Goal: Check status: Check status

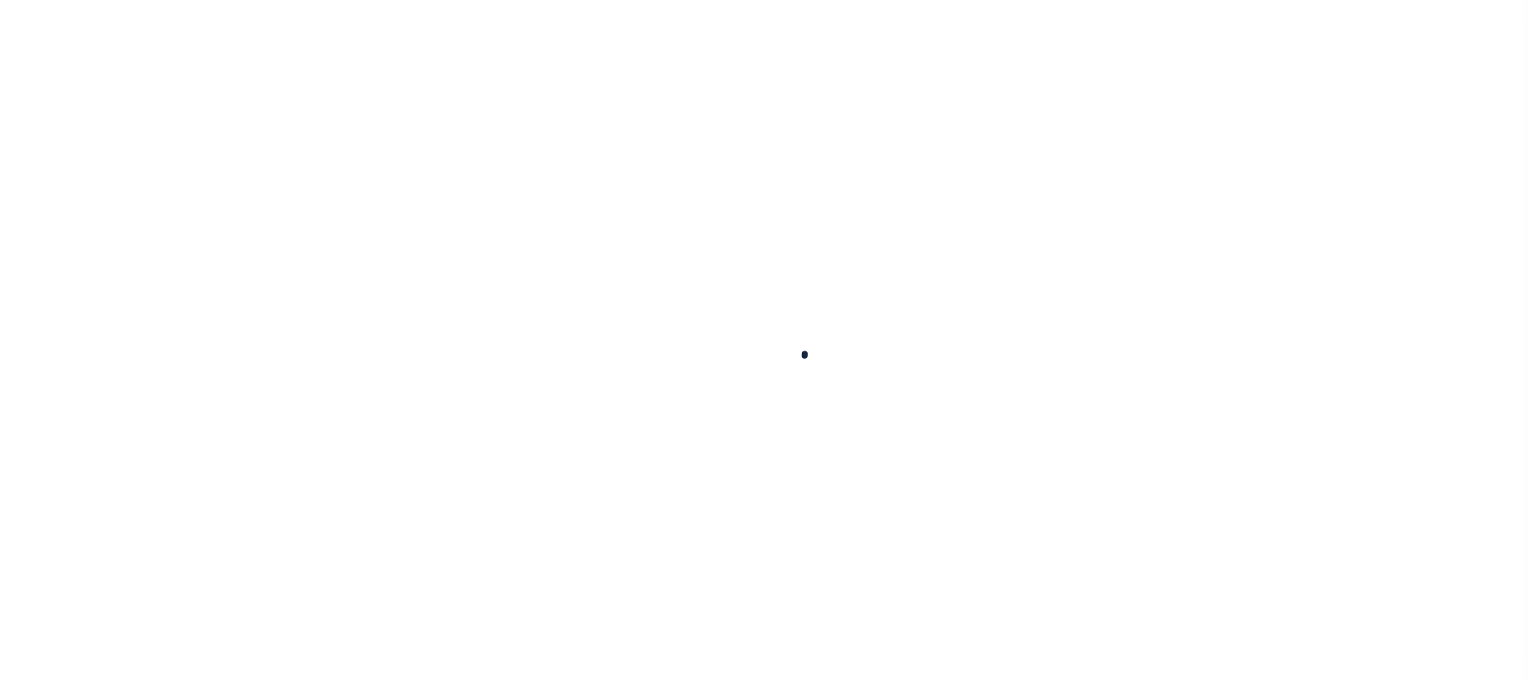
scroll to position [130, 0]
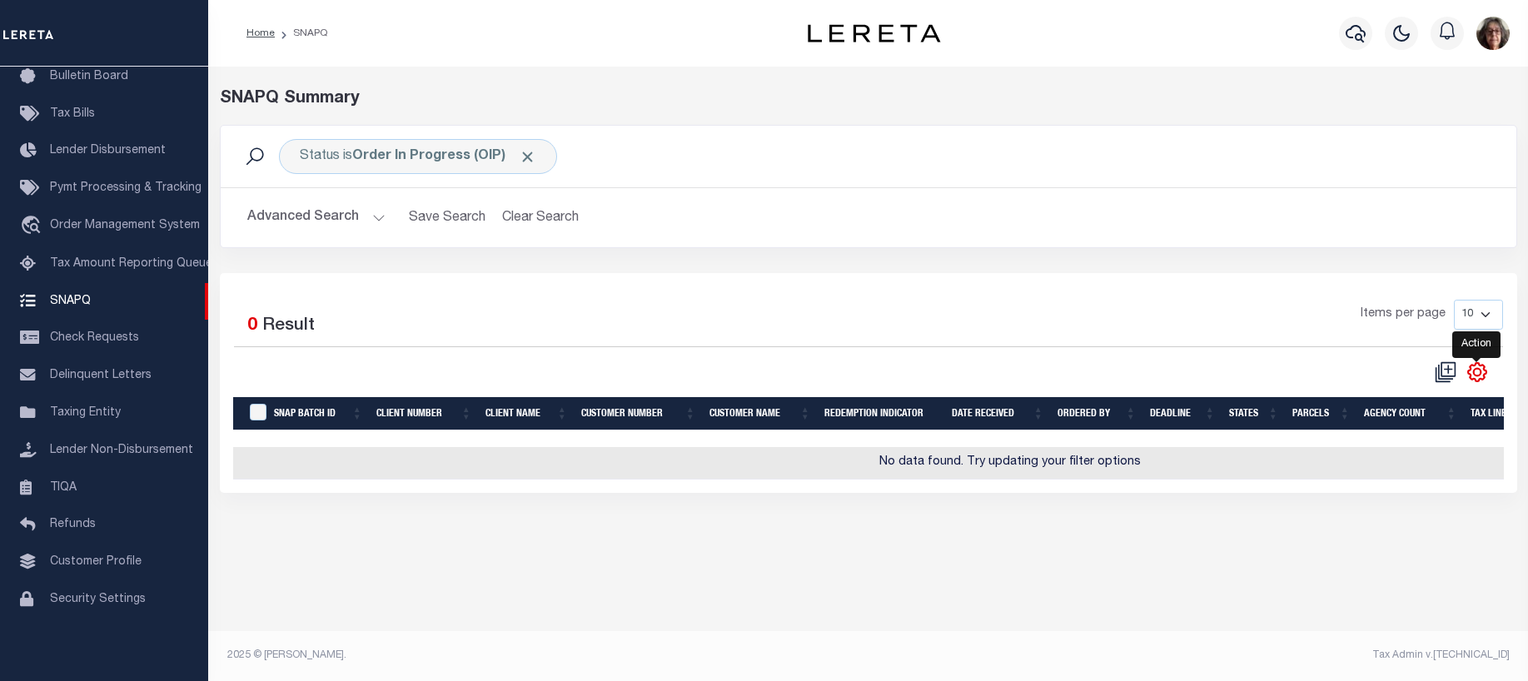
click at [1475, 374] on icon "" at bounding box center [1477, 372] width 22 height 22
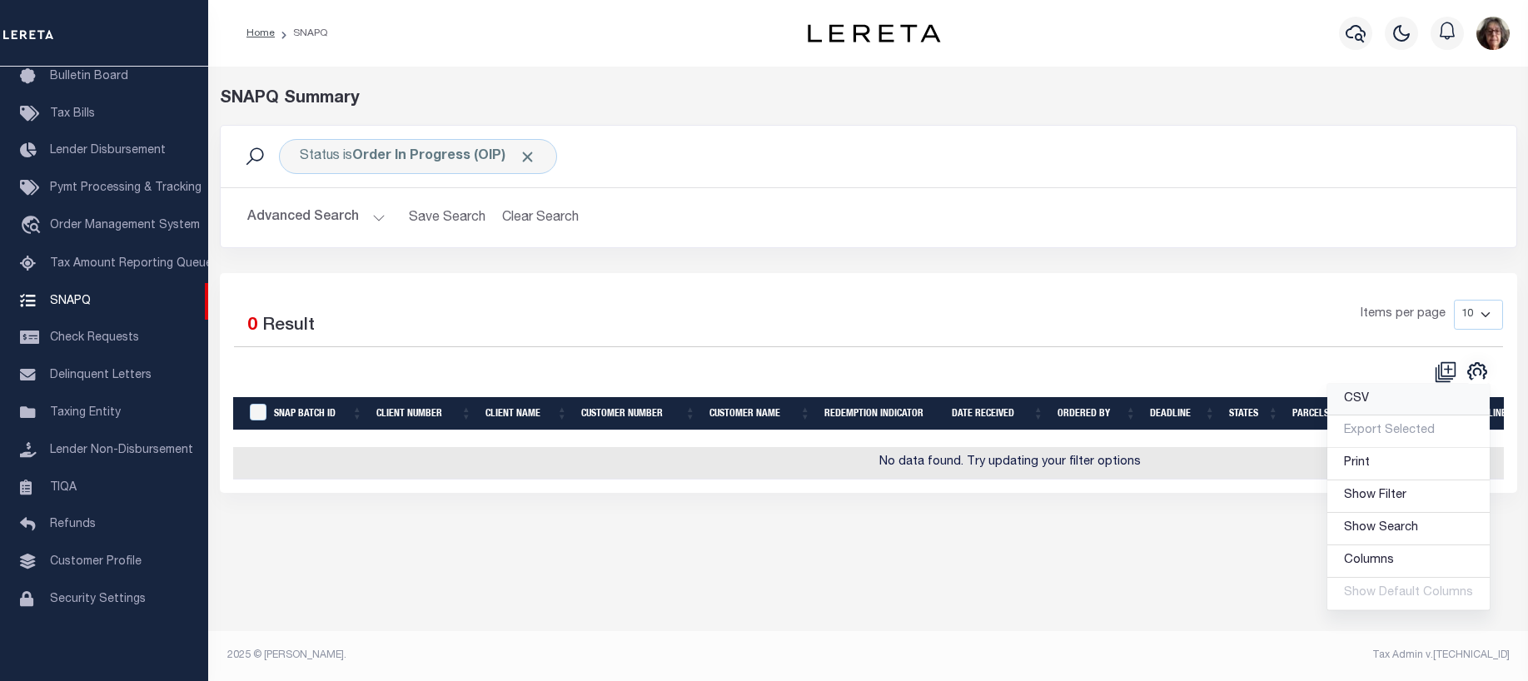
click at [1364, 400] on span "CSV" at bounding box center [1356, 399] width 25 height 12
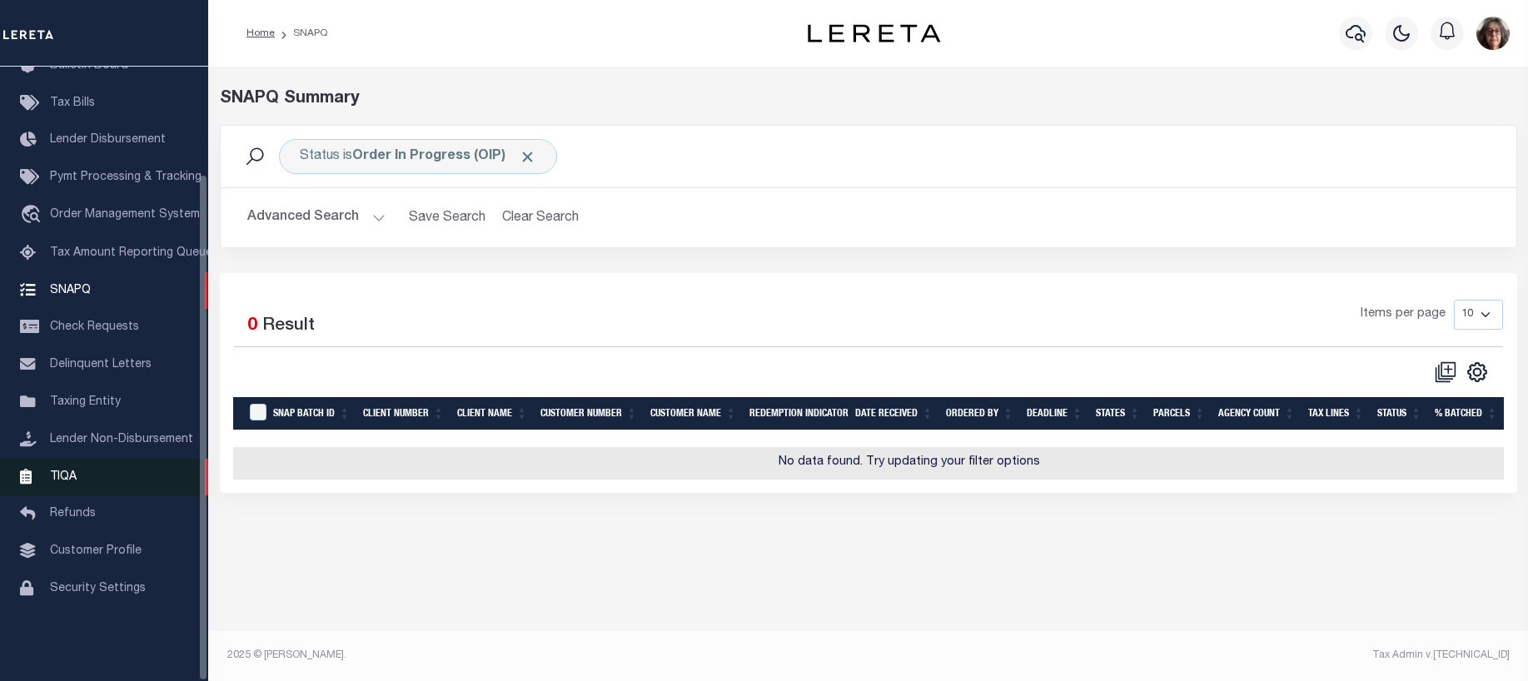
click at [67, 482] on span "TIQA" at bounding box center [63, 476] width 27 height 12
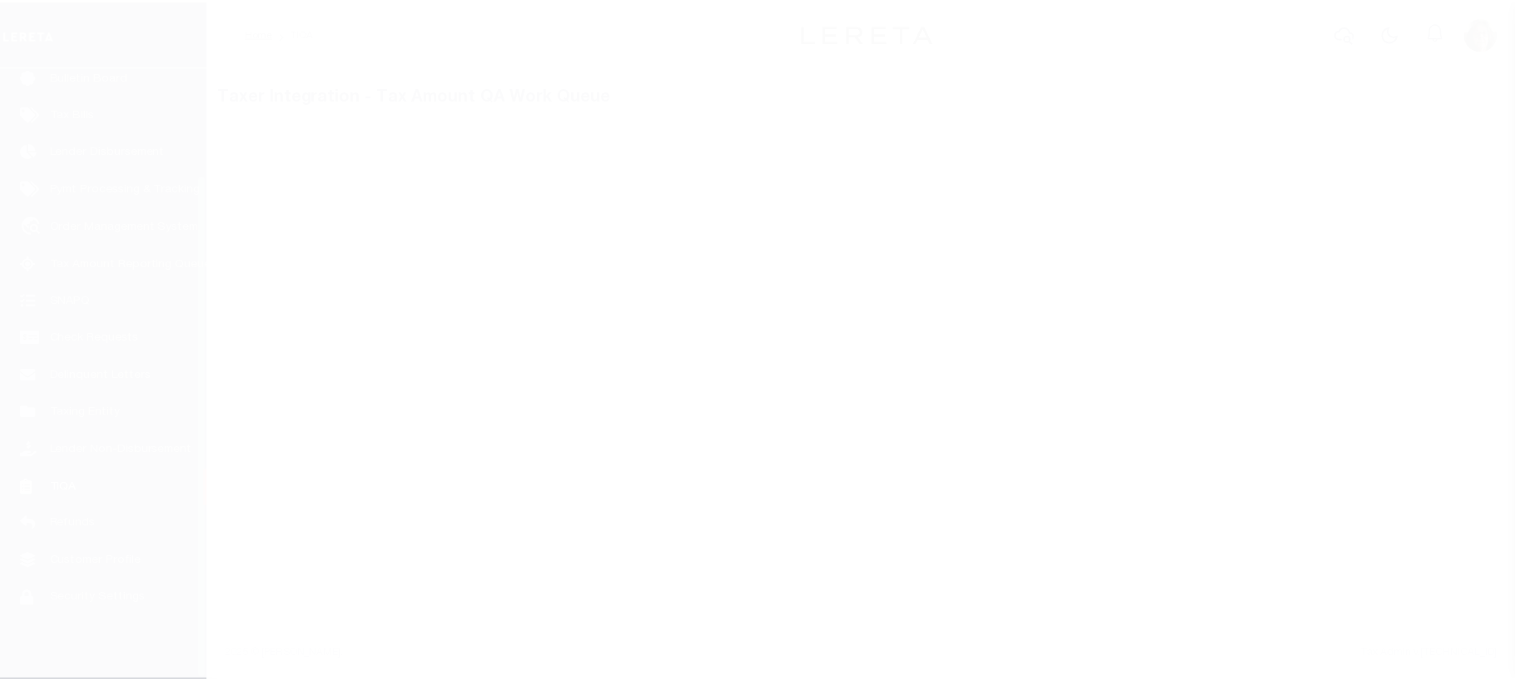
scroll to position [130, 0]
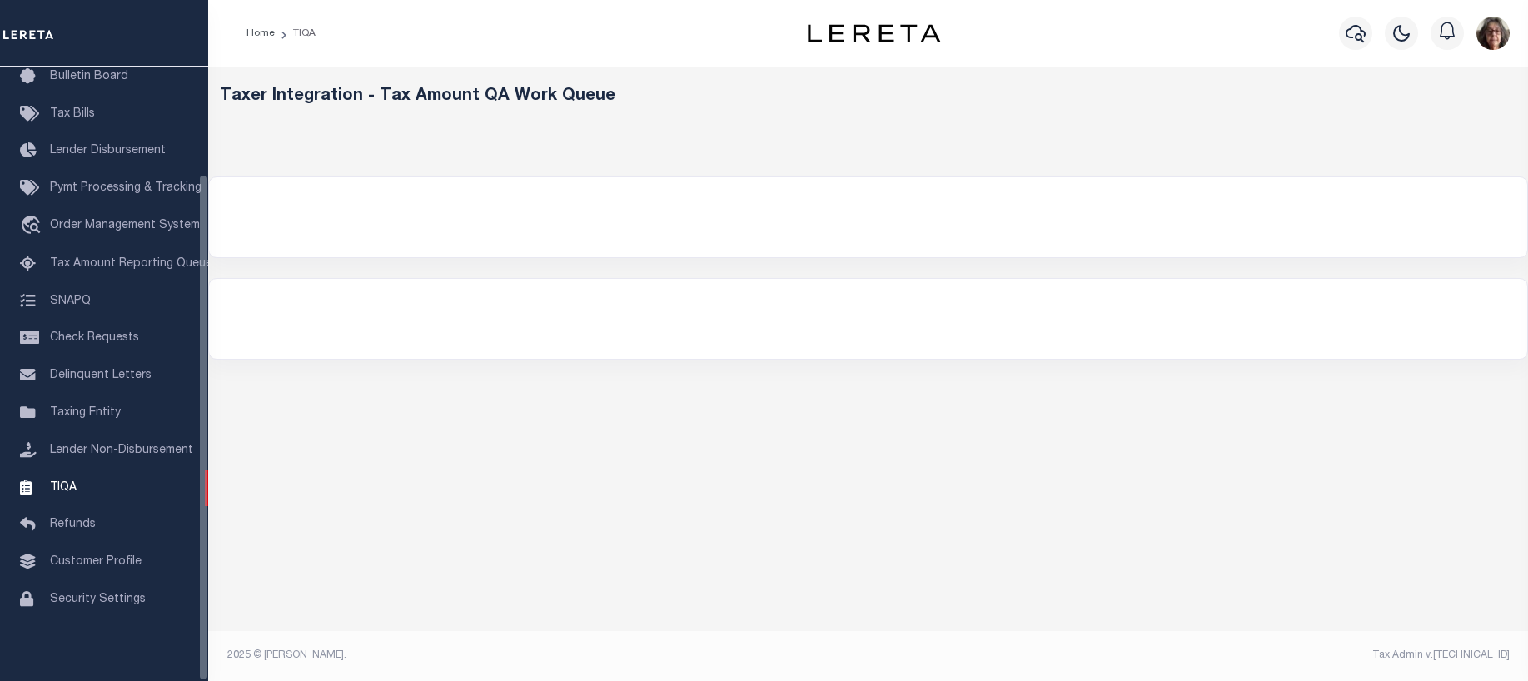
select select "200"
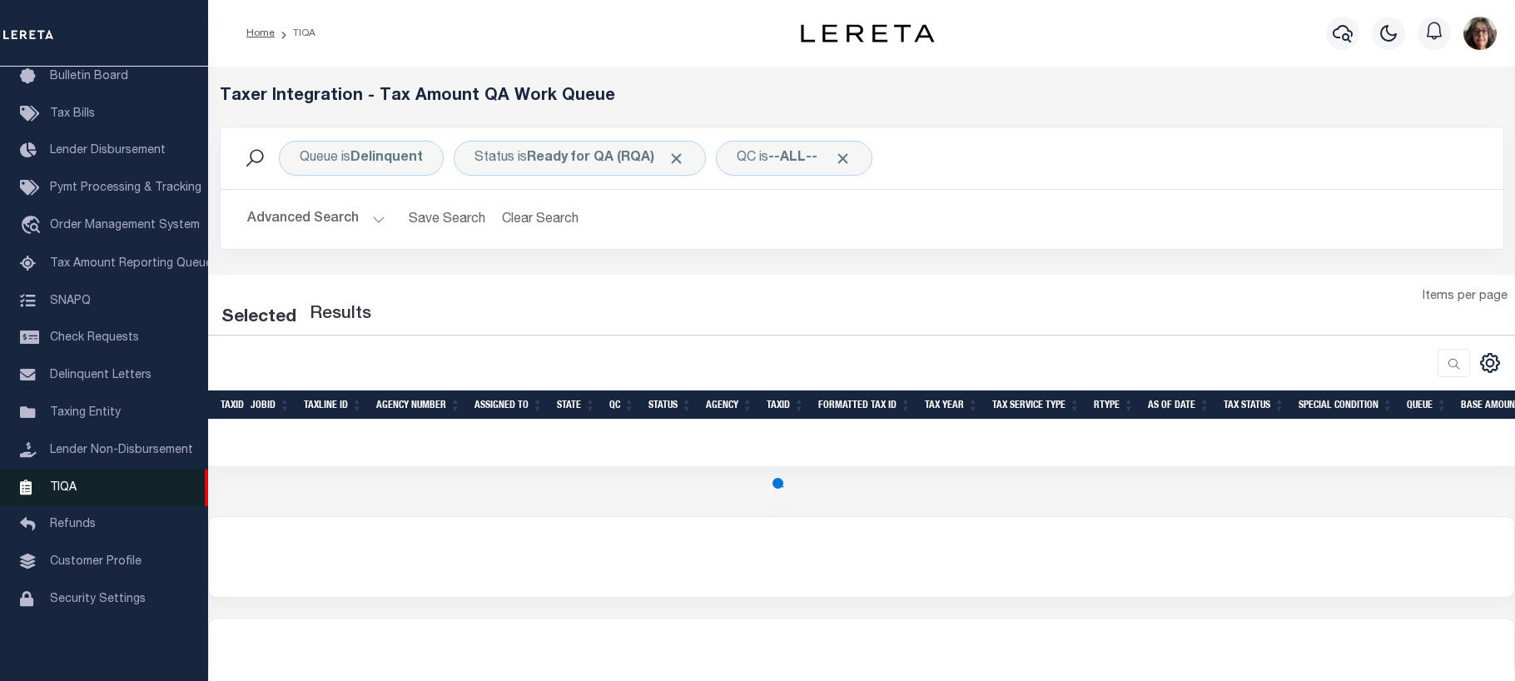
select select "200"
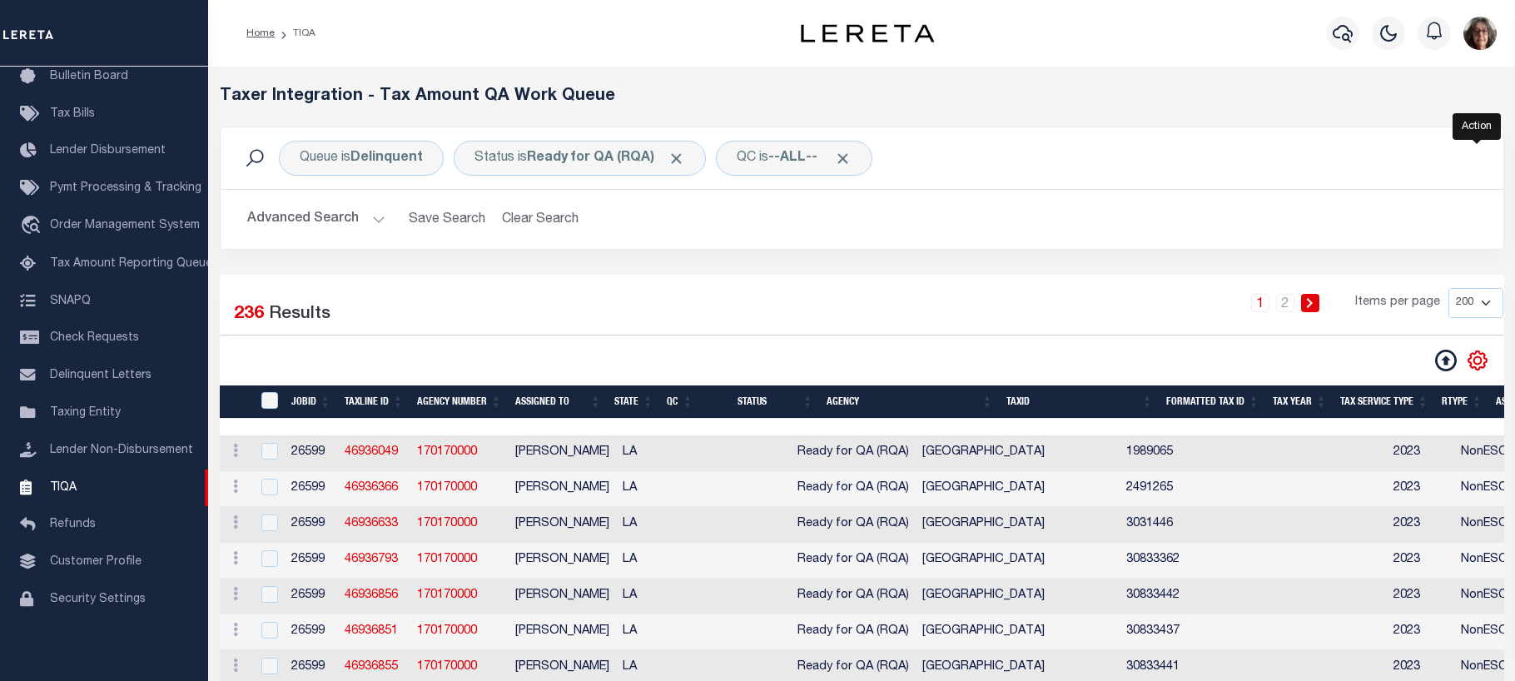
click at [1480, 363] on icon "" at bounding box center [1478, 361] width 22 height 22
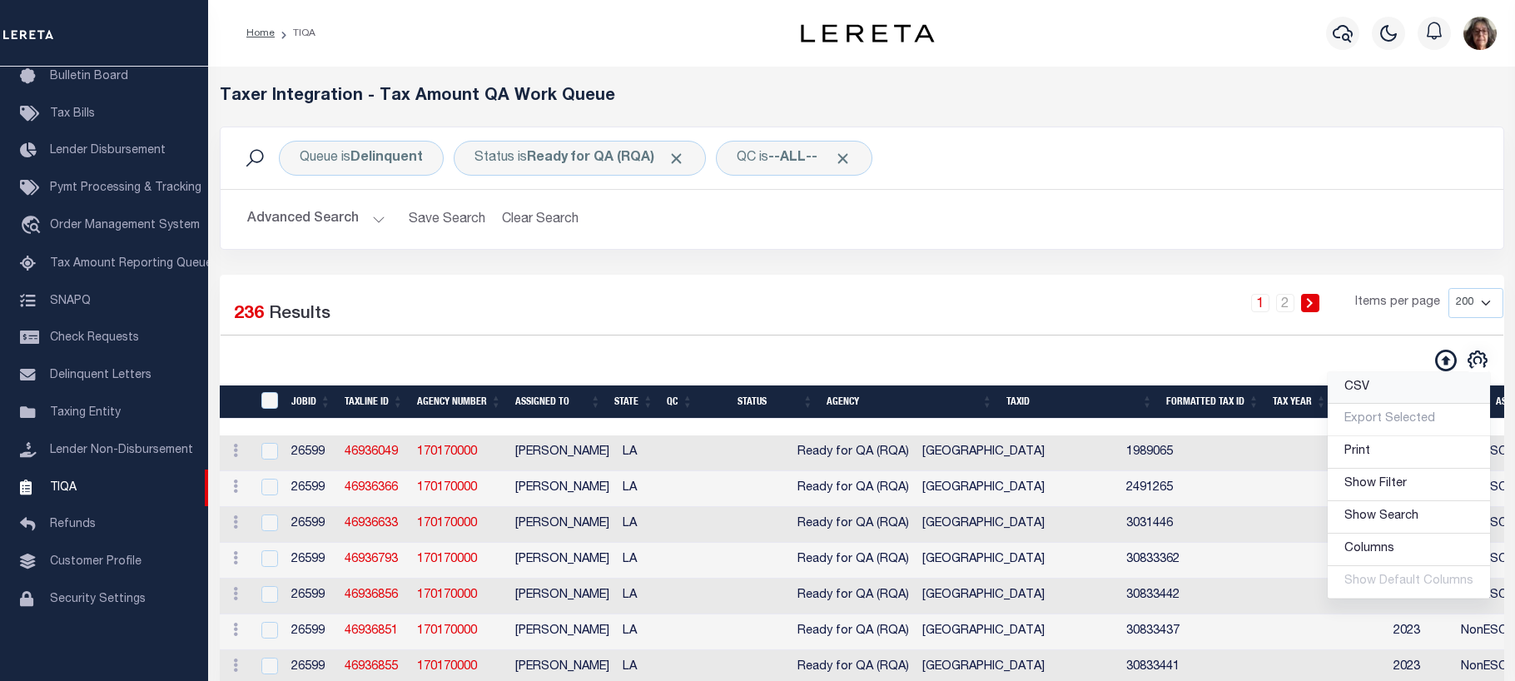
click at [1366, 391] on span "CSV" at bounding box center [1357, 387] width 25 height 12
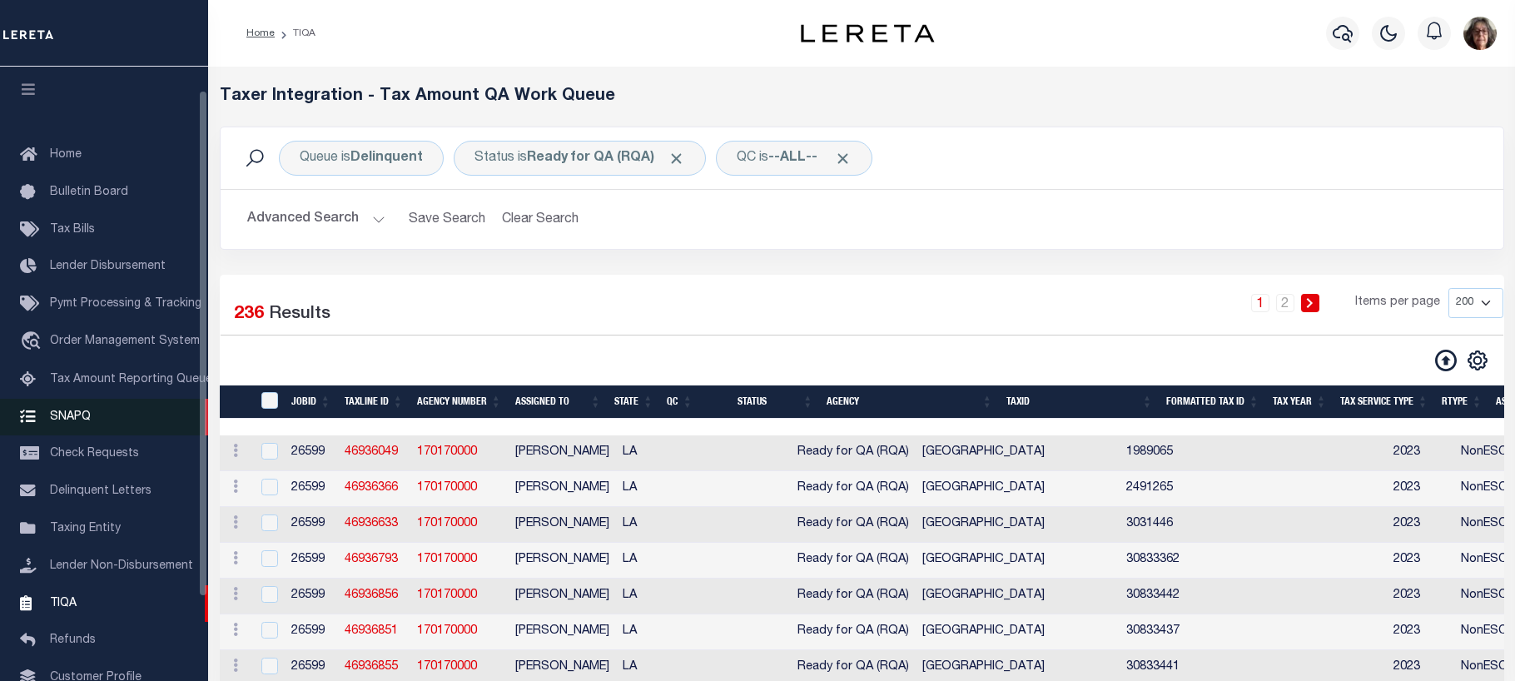
scroll to position [0, 0]
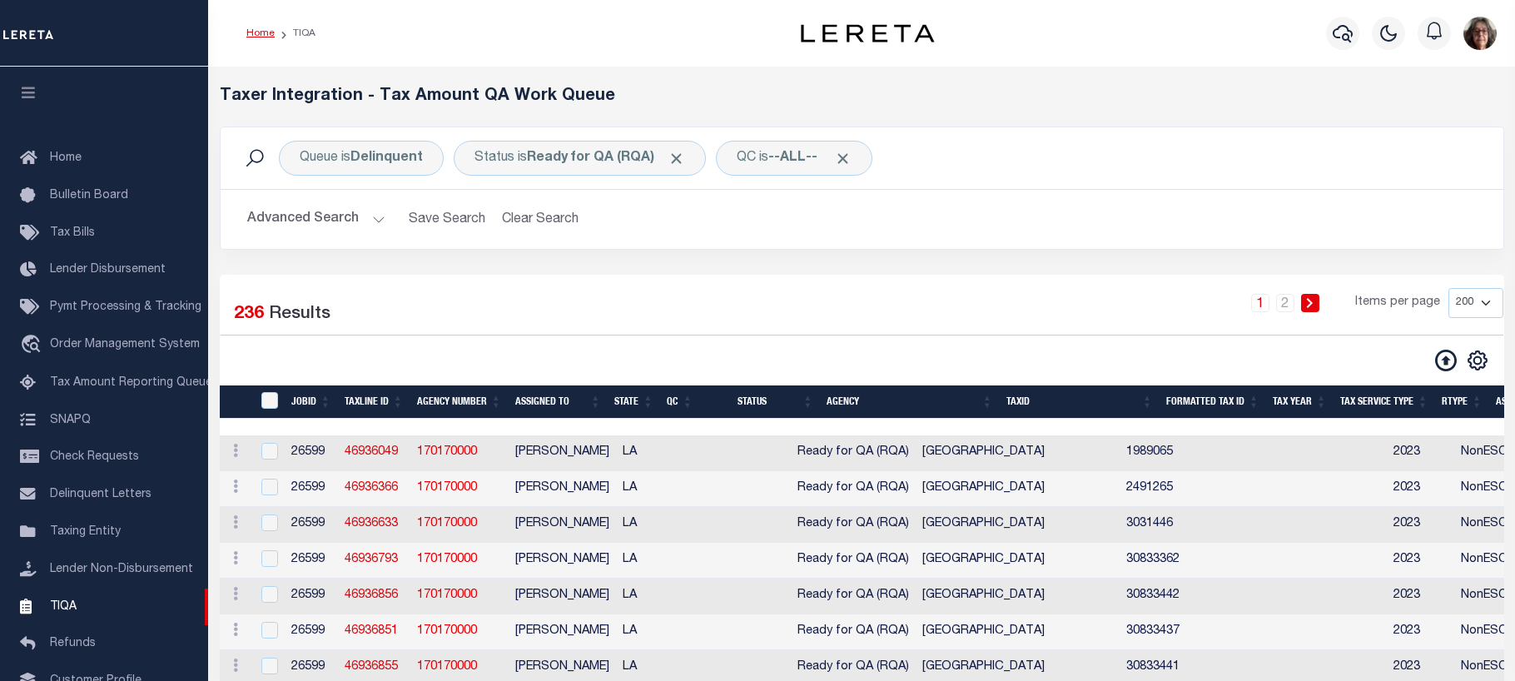
click at [265, 36] on link "Home" at bounding box center [260, 33] width 28 height 10
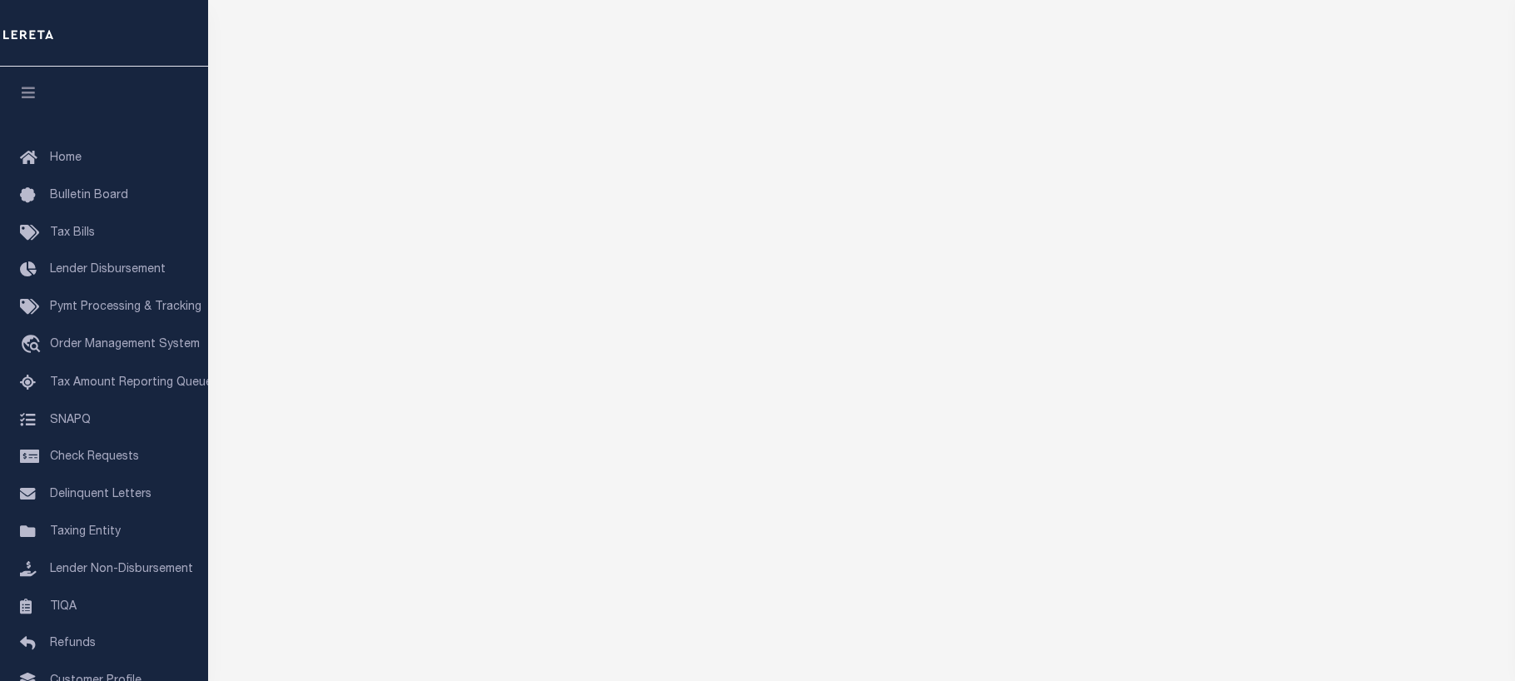
scroll to position [250, 0]
click at [60, 162] on span "Home" at bounding box center [66, 158] width 32 height 12
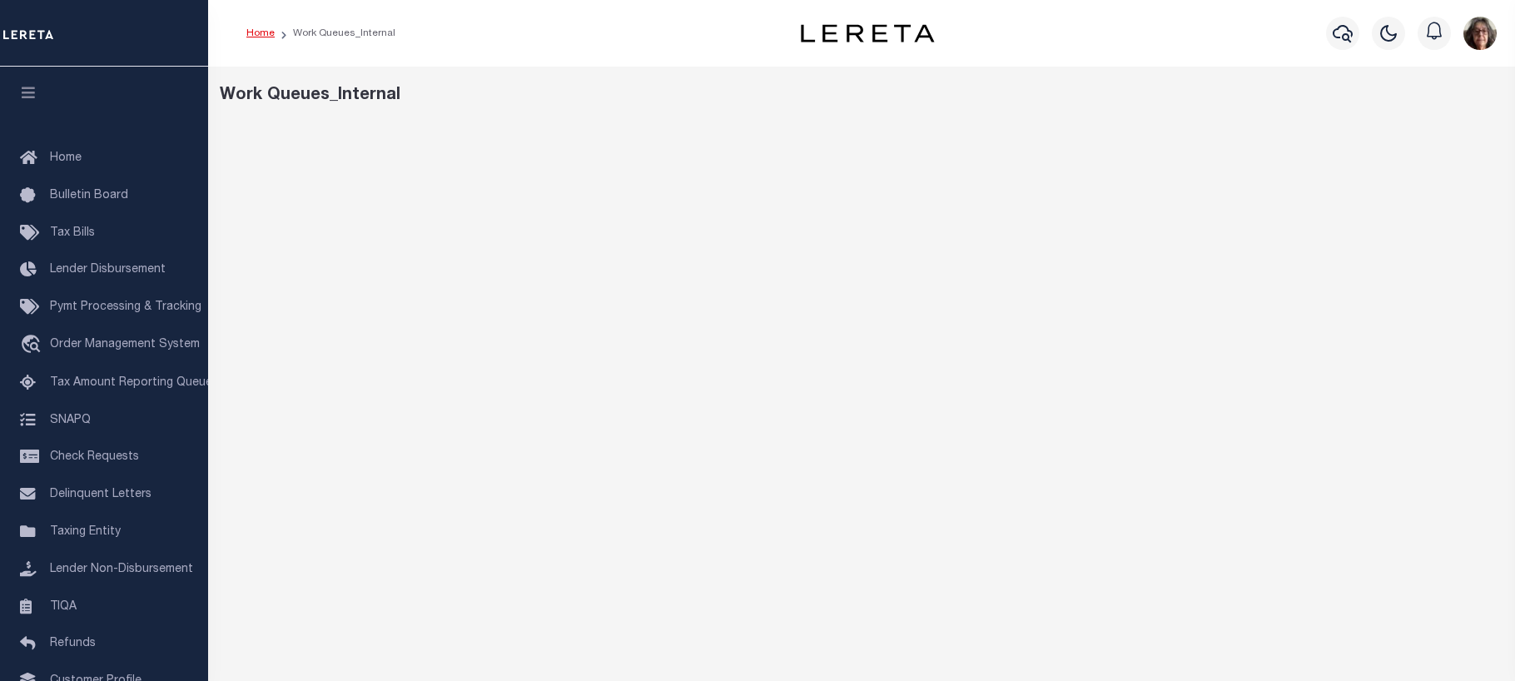
click at [260, 34] on link "Home" at bounding box center [260, 33] width 28 height 10
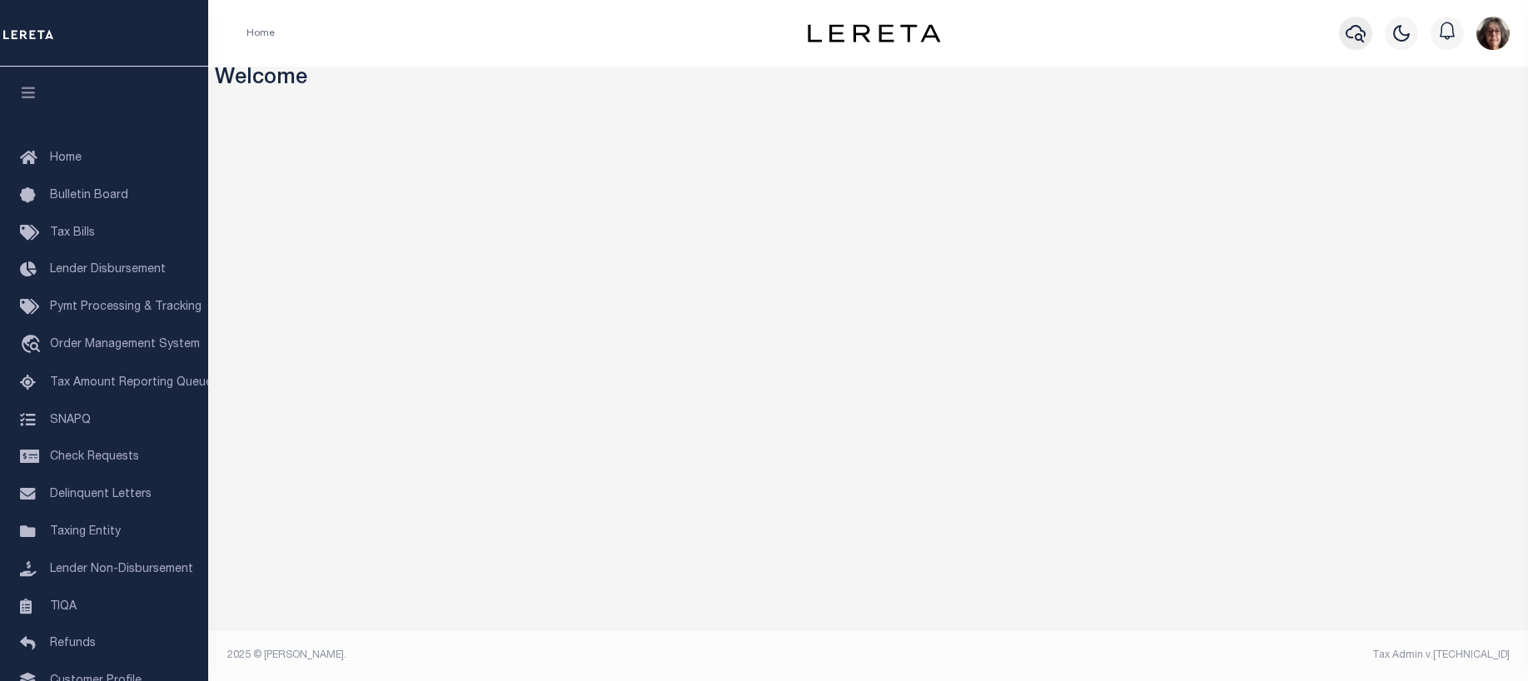
click at [1351, 31] on icon "button" at bounding box center [1356, 33] width 20 height 17
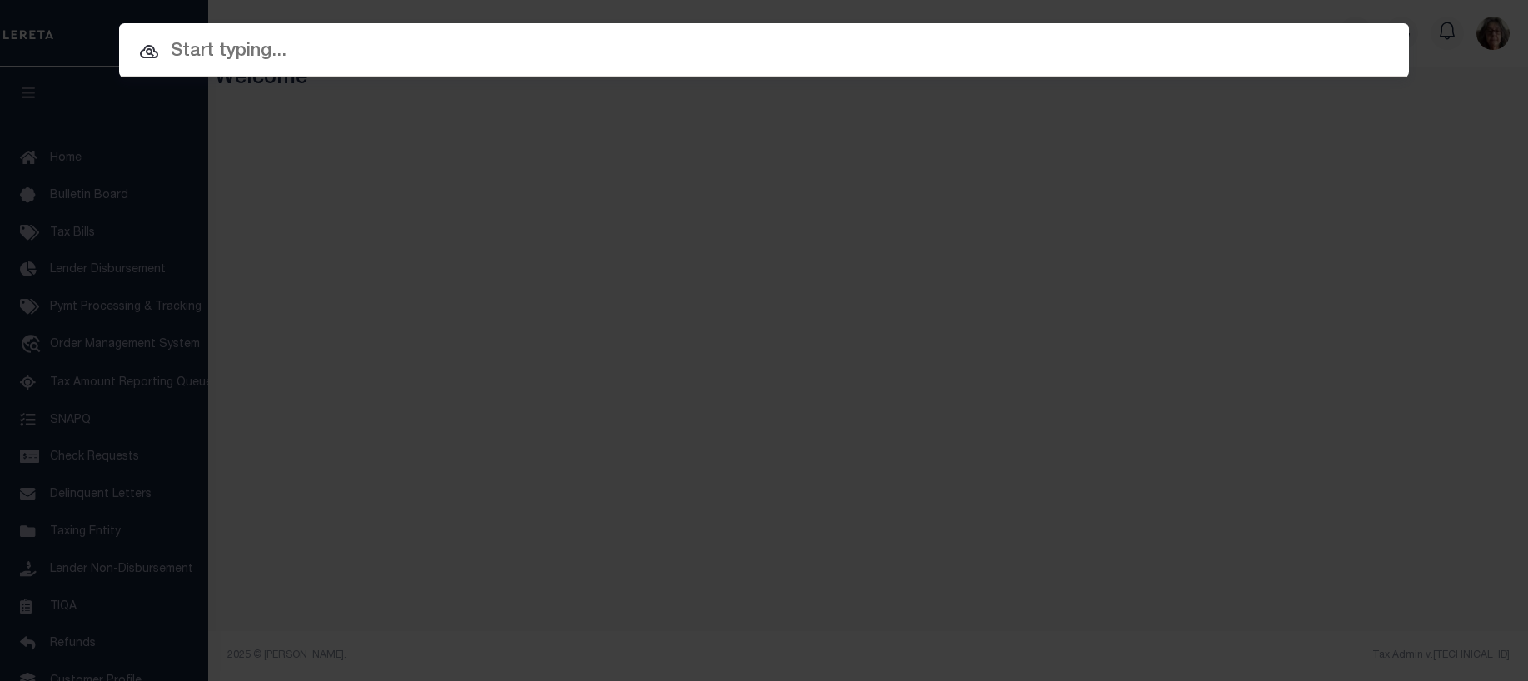
paste input "00091234252-00001"
type input "00091234252-00001"
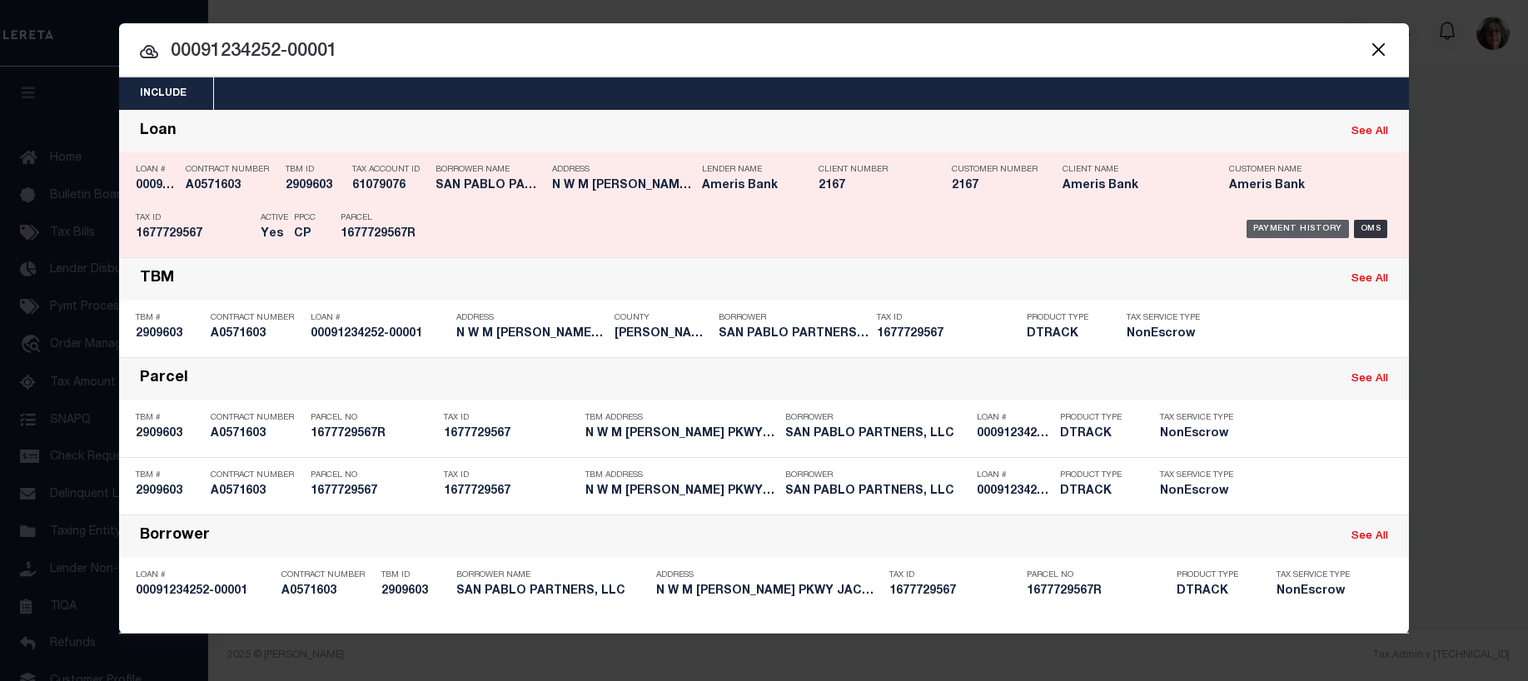
click at [1320, 229] on div "Payment History" at bounding box center [1297, 229] width 102 height 18
